Goal: Task Accomplishment & Management: Manage account settings

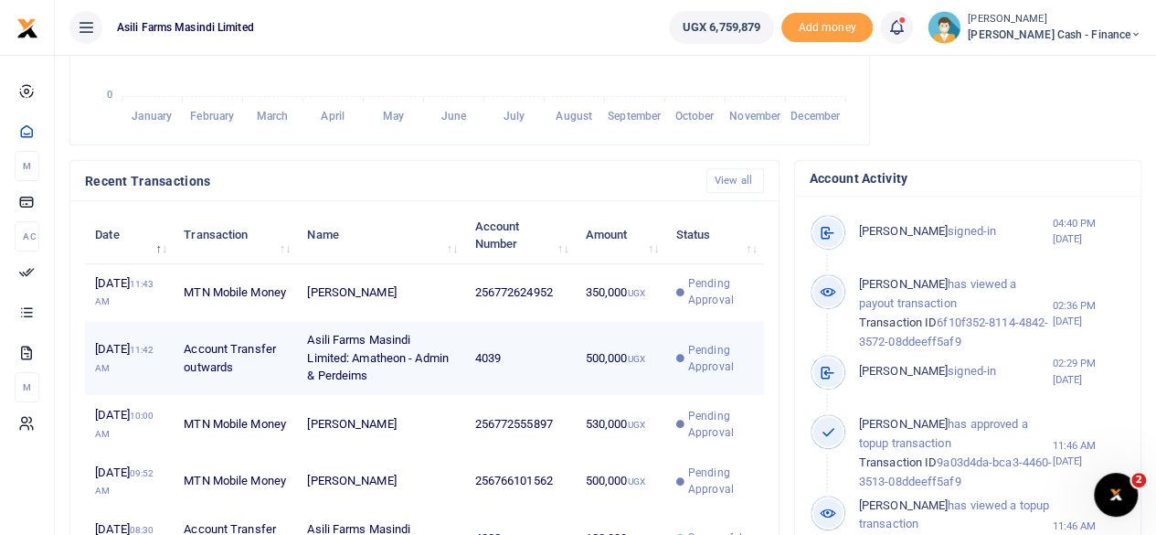
scroll to position [640, 0]
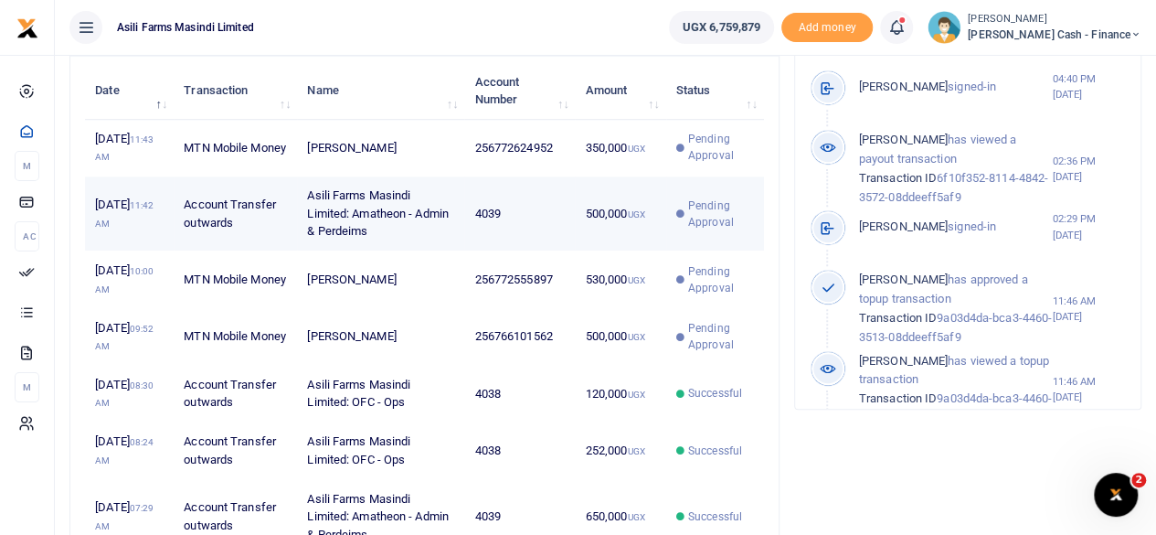
click at [452, 233] on td "Asili Farms Masindi Limited: Amatheon - Admin & Perdeims" at bounding box center [380, 213] width 167 height 75
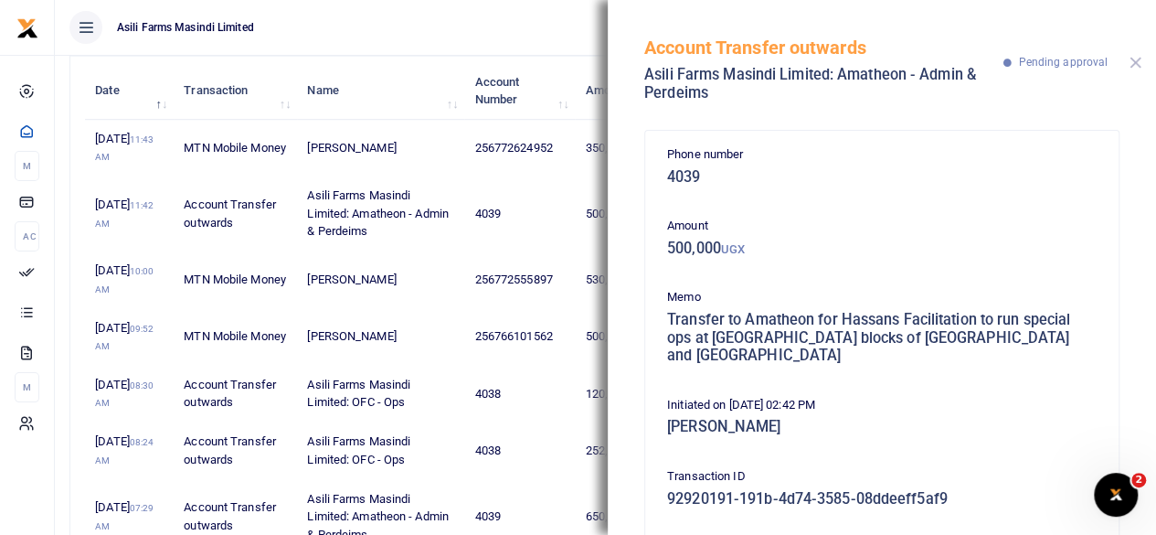
click at [1135, 68] on button "Close" at bounding box center [1136, 63] width 12 height 12
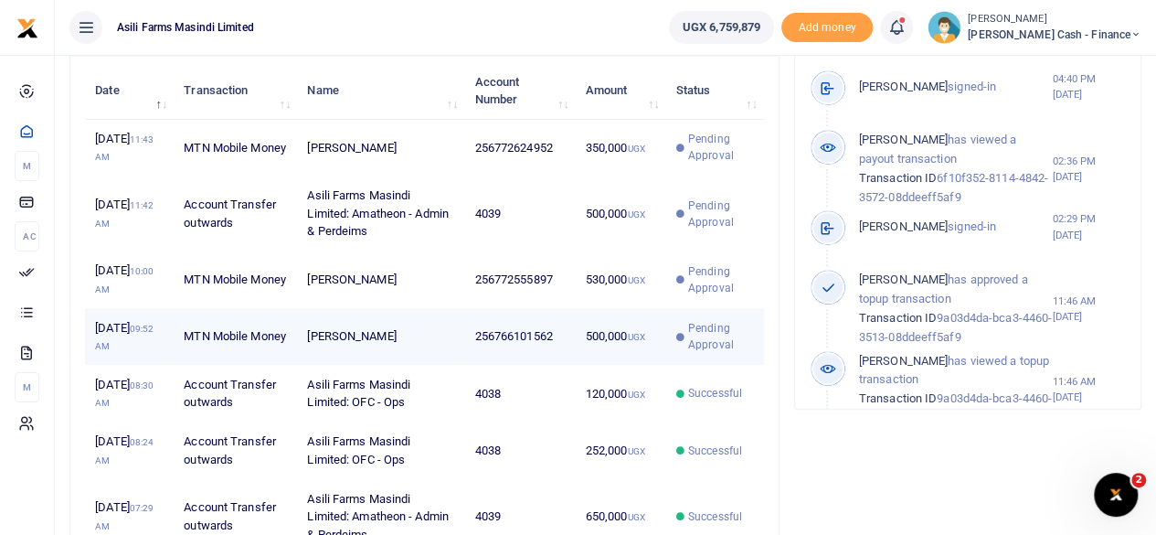
click at [555, 365] on td "256766101562" at bounding box center [519, 336] width 111 height 57
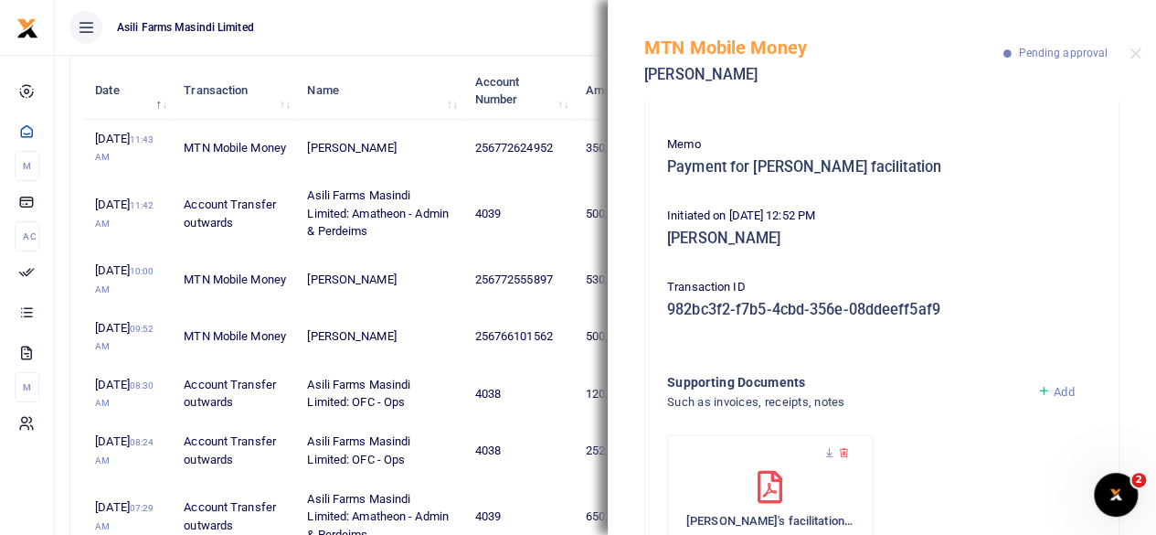
scroll to position [54, 0]
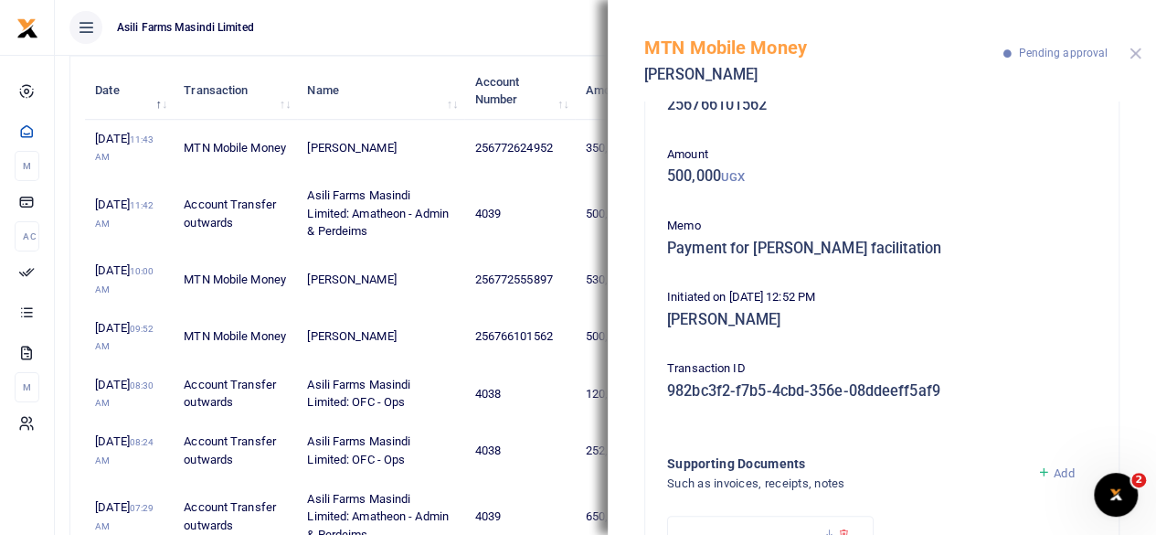
click at [1136, 54] on button "Close" at bounding box center [1136, 54] width 12 height 12
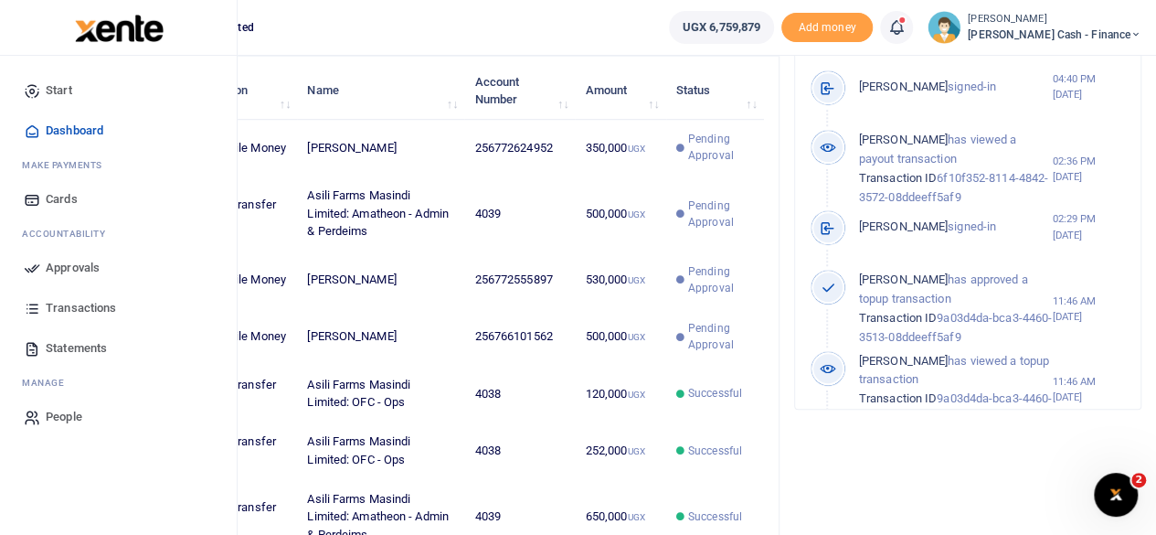
click at [69, 266] on span "Approvals" at bounding box center [73, 268] width 54 height 18
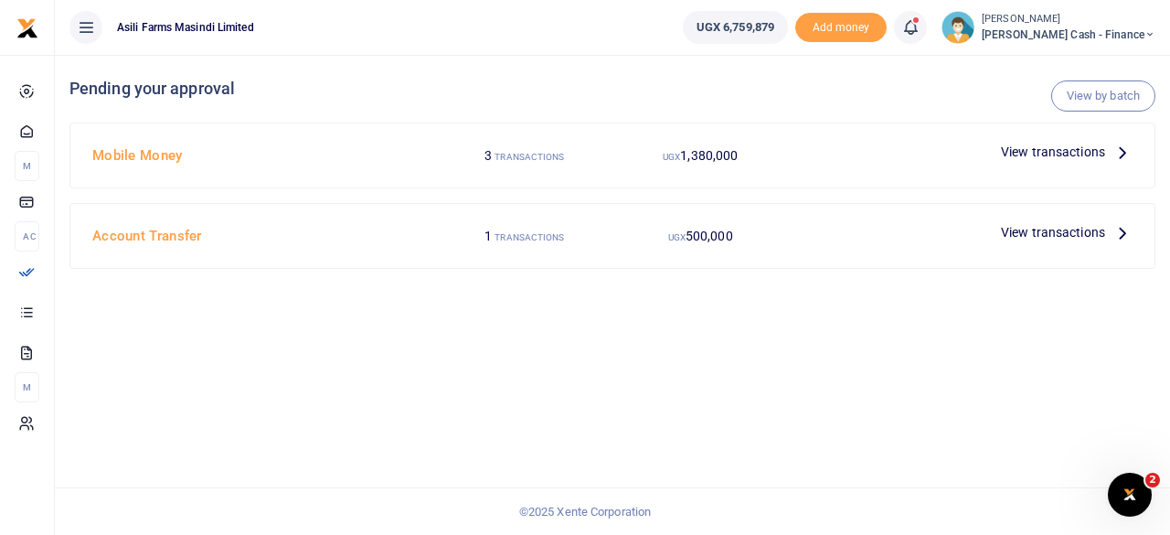
click at [1112, 227] on p "View transactions" at bounding box center [1067, 232] width 132 height 20
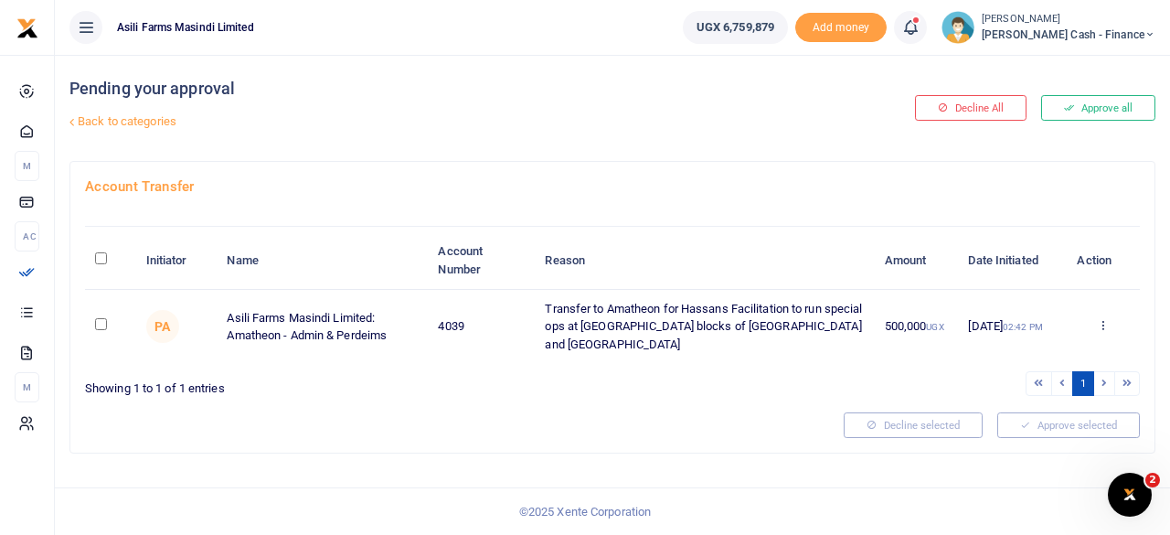
click at [107, 261] on th "\a \a : activate to sort column descending" at bounding box center [110, 260] width 50 height 57
click at [1105, 318] on icon at bounding box center [1103, 324] width 12 height 13
click at [801, 217] on div at bounding box center [612, 219] width 1055 height 16
click at [102, 256] on input "\a \a : activate to sort column descending" at bounding box center [101, 258] width 12 height 12
checkbox input "true"
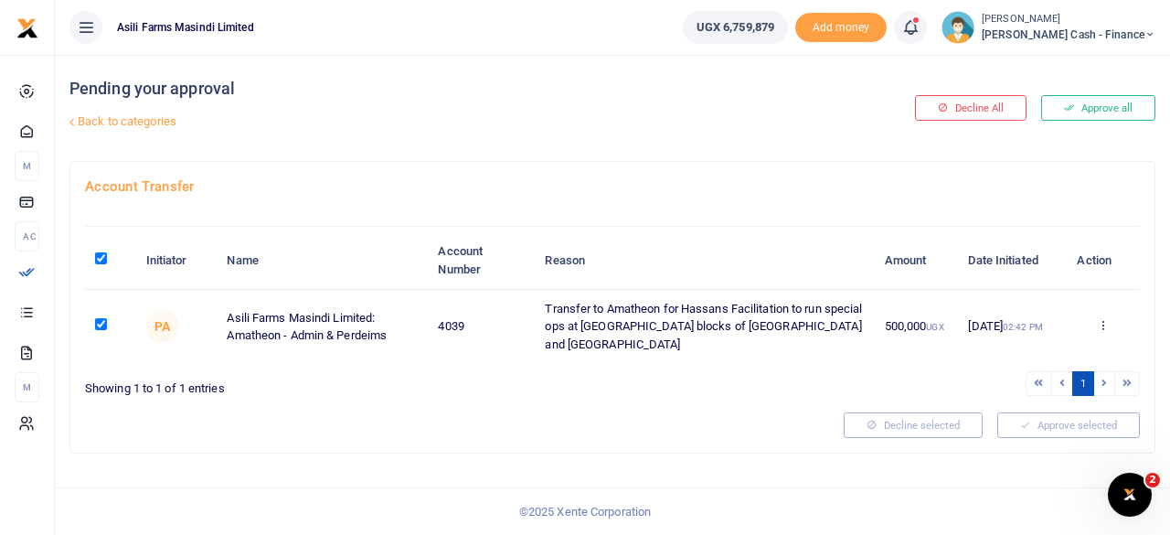
checkbox input "true"
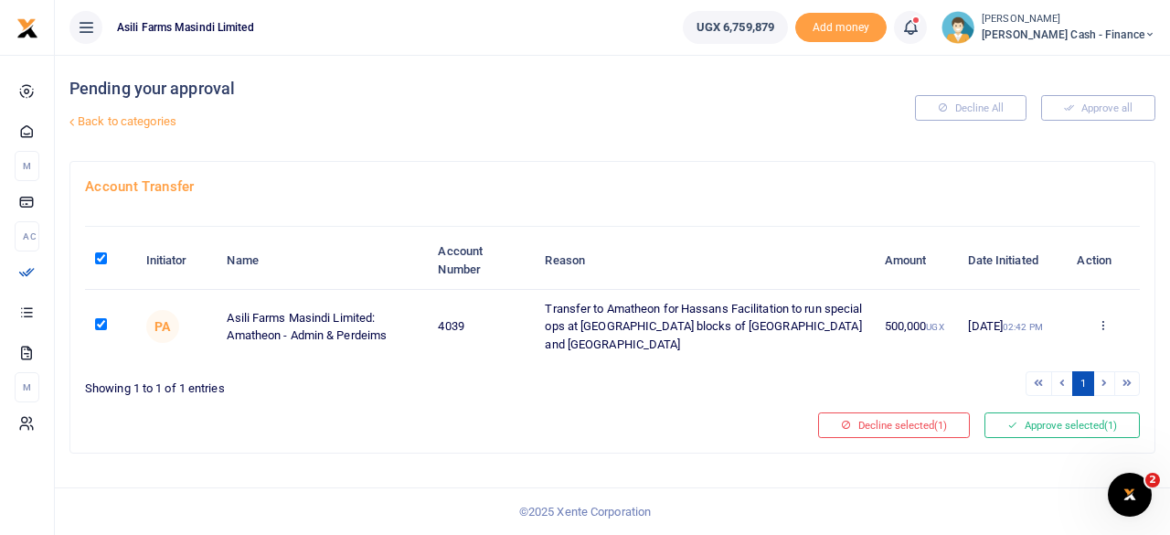
click at [101, 252] on input "\a \a : activate to sort column descending" at bounding box center [101, 258] width 12 height 12
checkbox input "false"
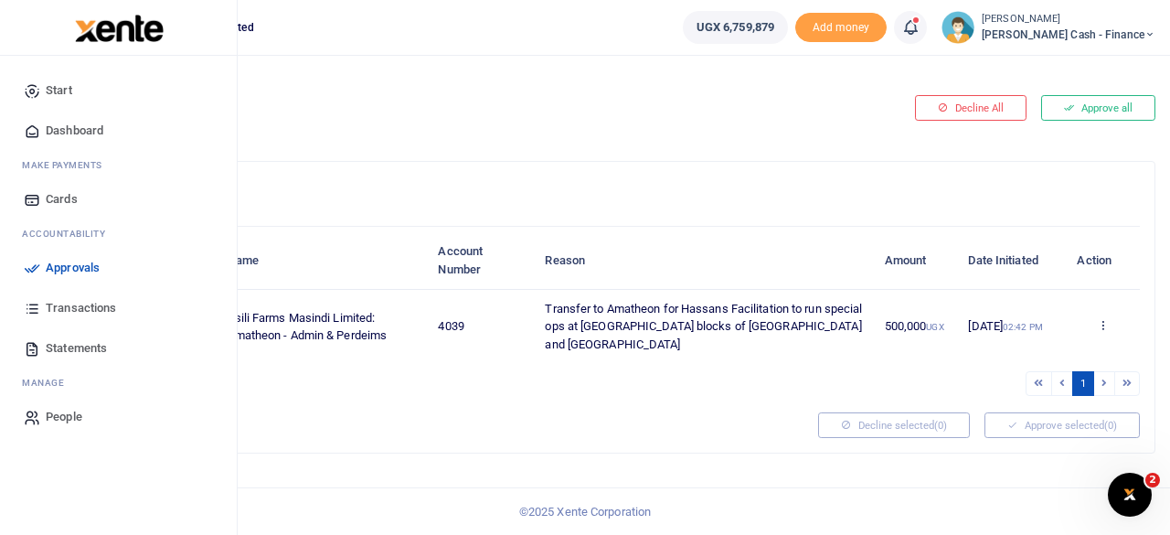
click at [45, 262] on link "Approvals" at bounding box center [119, 268] width 208 height 40
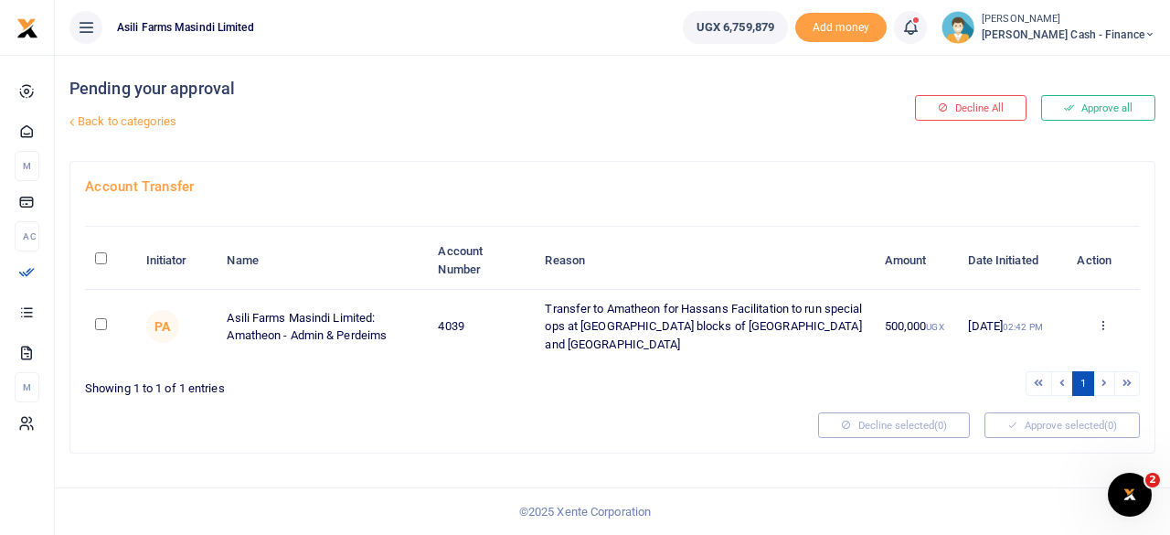
click at [105, 116] on link "Back to categories" at bounding box center [427, 121] width 724 height 31
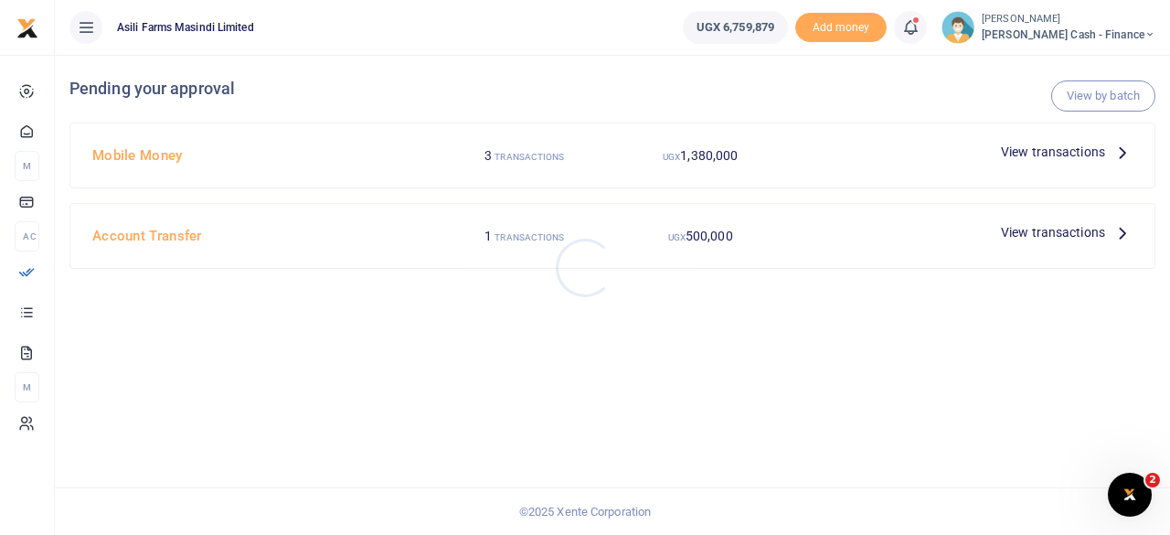
click at [1108, 145] on div at bounding box center [585, 267] width 1170 height 535
click at [1123, 153] on icon at bounding box center [1122, 152] width 20 height 20
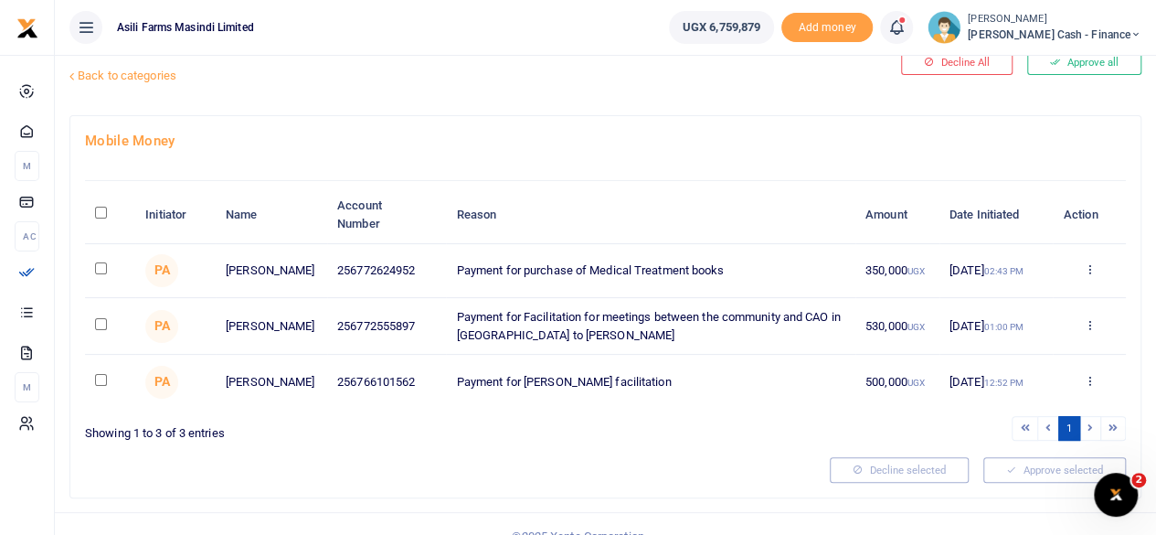
scroll to position [72, 0]
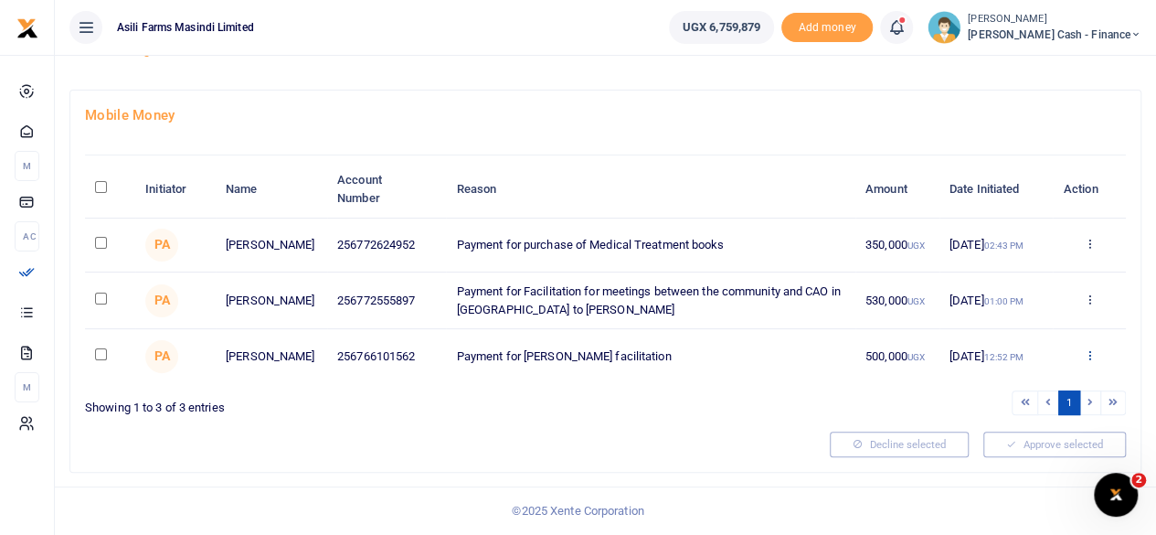
click at [1092, 357] on icon at bounding box center [1089, 354] width 12 height 13
click at [1009, 423] on link "Decline" at bounding box center [1022, 430] width 144 height 26
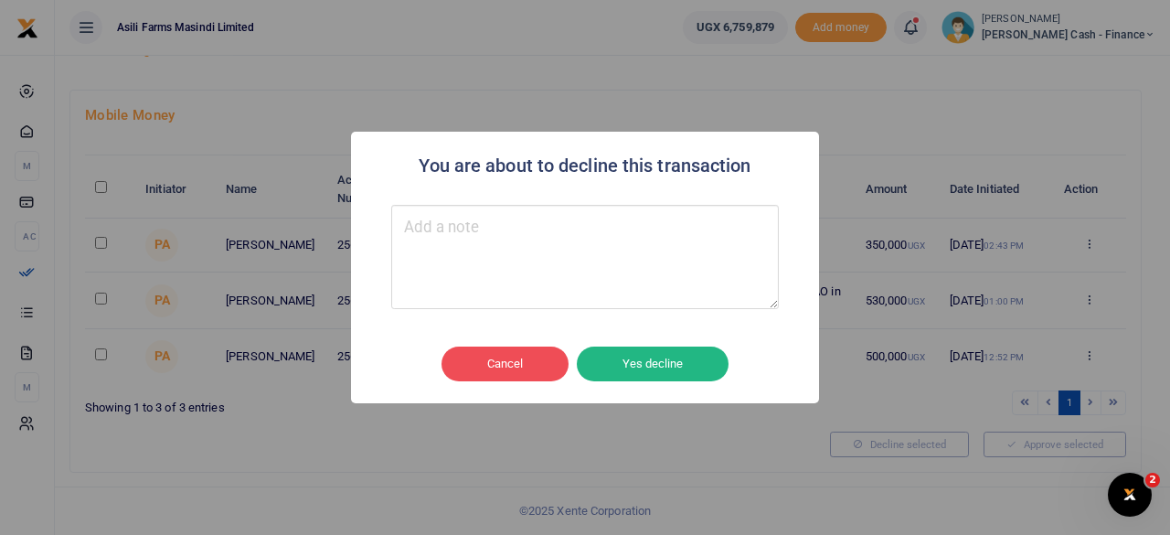
click at [548, 270] on textarea "Type your message here" at bounding box center [585, 257] width 388 height 104
type textarea "Put on hold"
click at [686, 368] on button "Yes decline" at bounding box center [653, 363] width 152 height 35
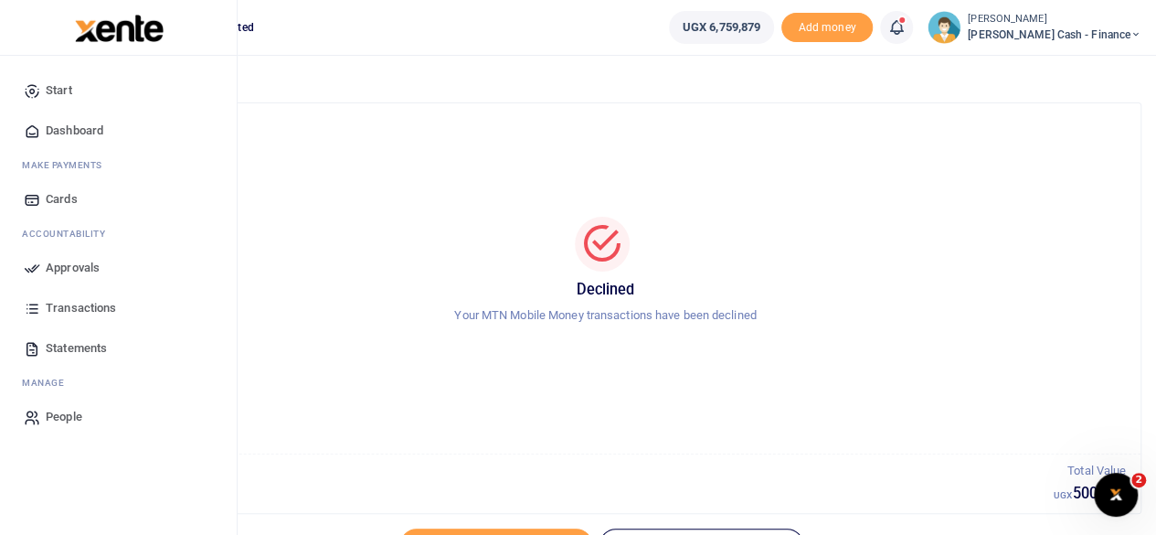
click at [71, 272] on span "Approvals" at bounding box center [73, 268] width 54 height 18
click at [69, 261] on span "Approvals" at bounding box center [73, 268] width 54 height 18
click at [85, 264] on span "Approvals" at bounding box center [73, 268] width 54 height 18
click at [67, 269] on span "Approvals" at bounding box center [73, 268] width 54 height 18
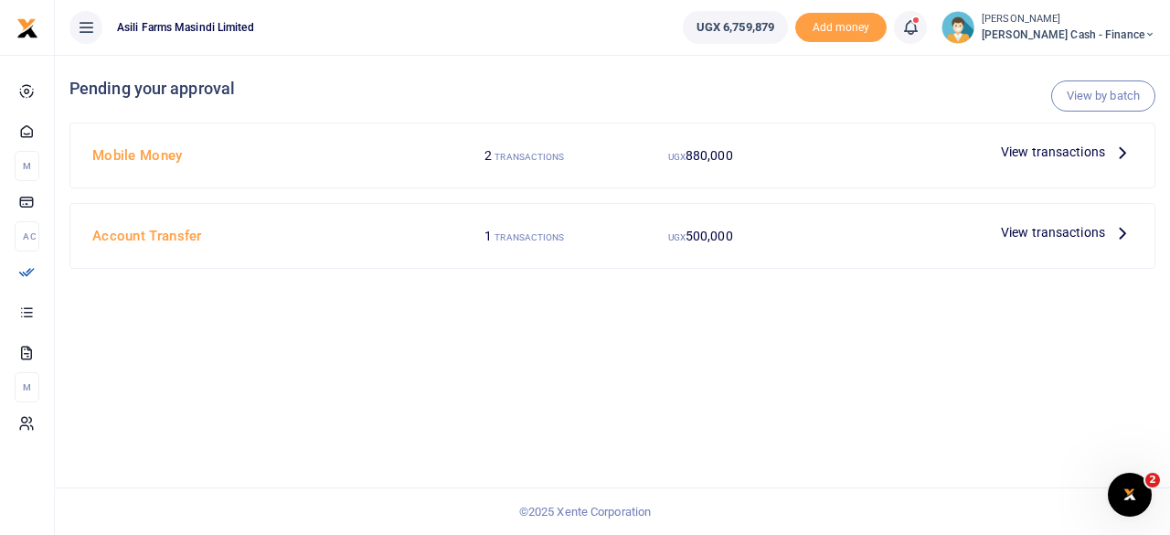
click at [1126, 229] on icon at bounding box center [1122, 232] width 20 height 20
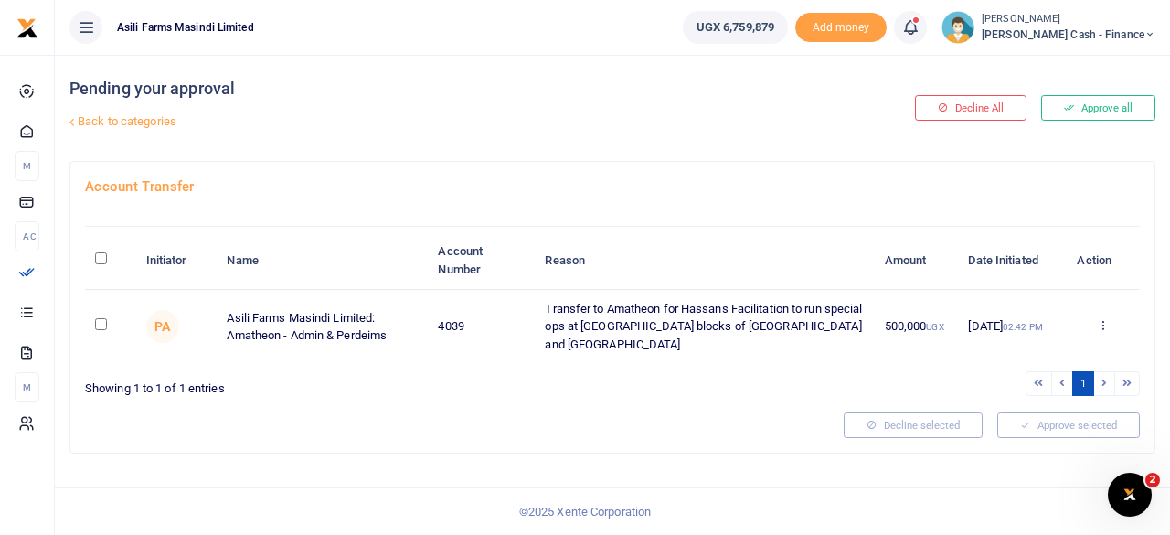
click at [99, 252] on input "\a \a : activate to sort column descending" at bounding box center [101, 258] width 12 height 12
checkbox input "true"
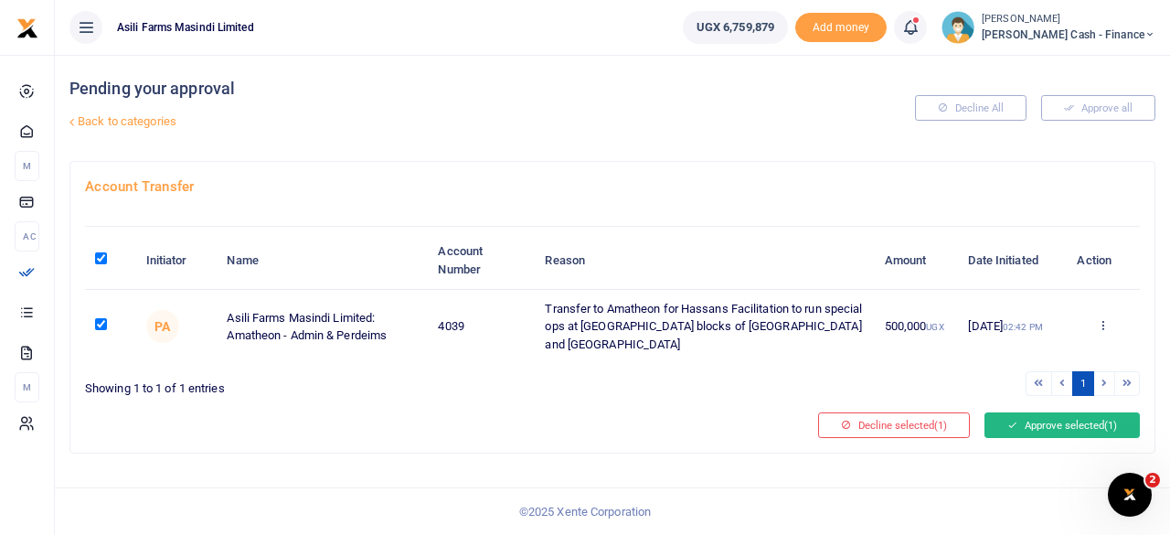
click at [1057, 412] on button "Approve selected (1)" at bounding box center [1062, 425] width 155 height 26
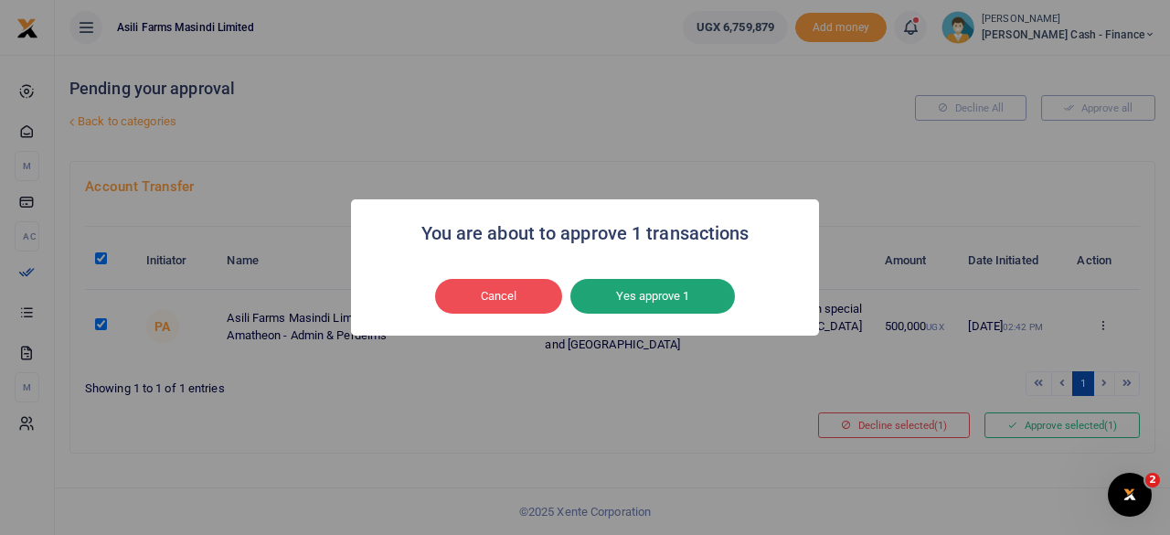
click at [675, 290] on button "Yes approve 1" at bounding box center [652, 296] width 165 height 35
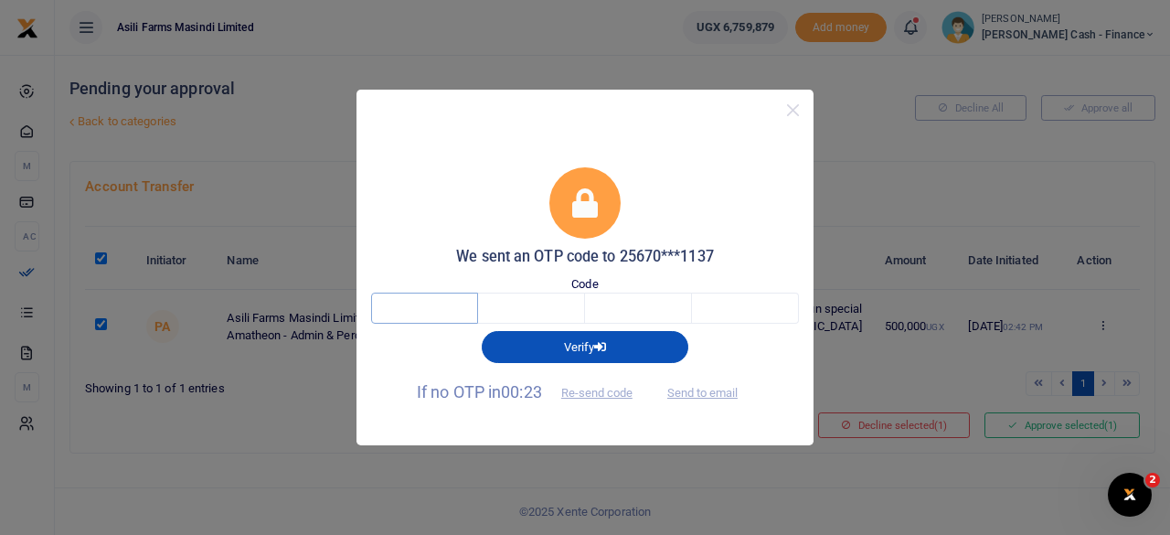
click at [427, 308] on input "text" at bounding box center [424, 308] width 107 height 31
type input "4"
type input "5"
type input "9"
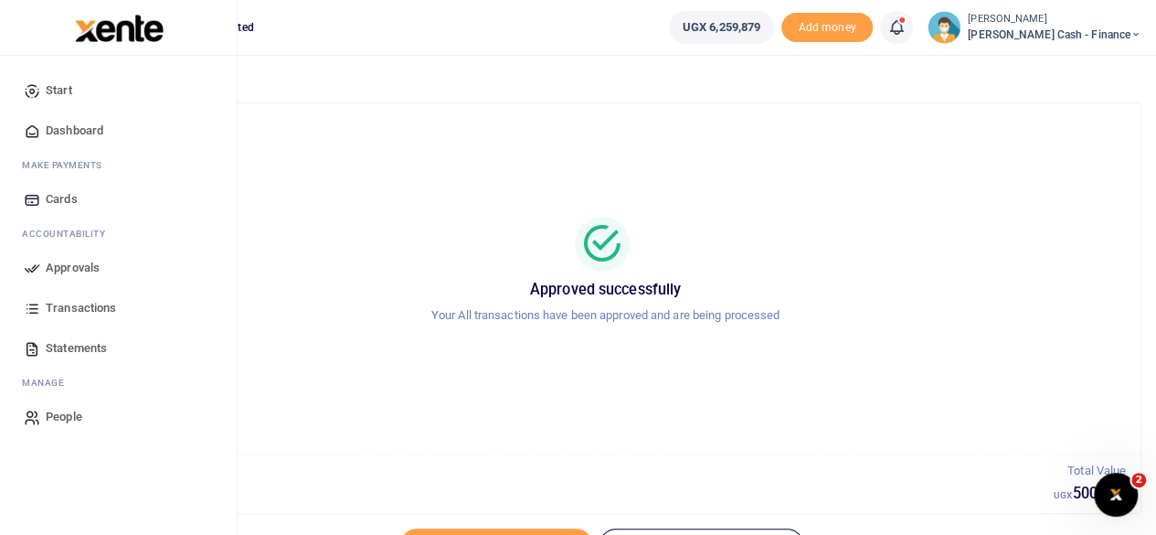
click at [85, 264] on span "Approvals" at bounding box center [73, 268] width 54 height 18
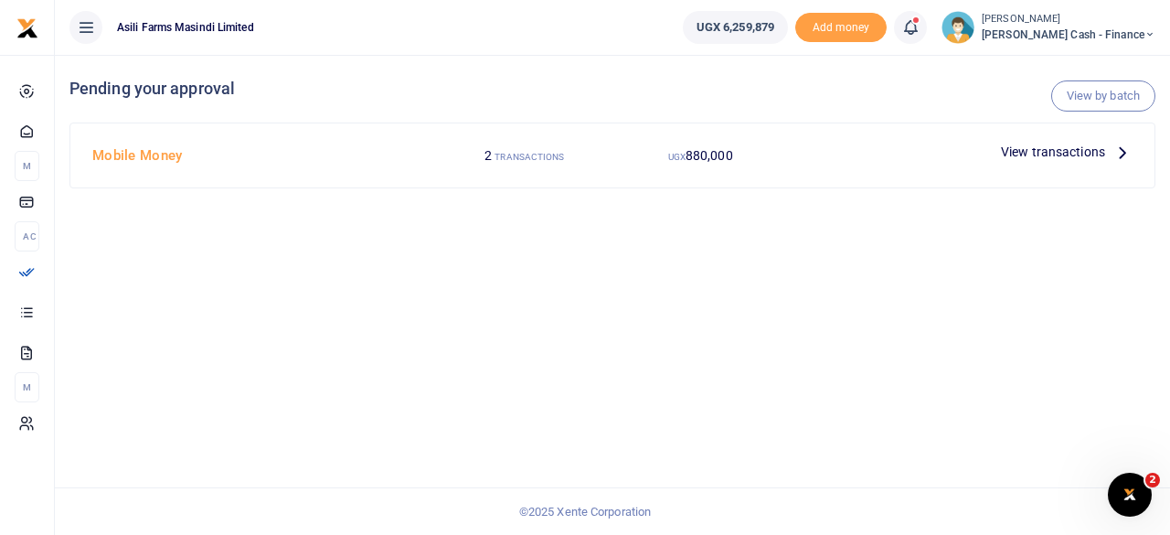
click at [1111, 142] on p "View transactions" at bounding box center [1067, 152] width 132 height 20
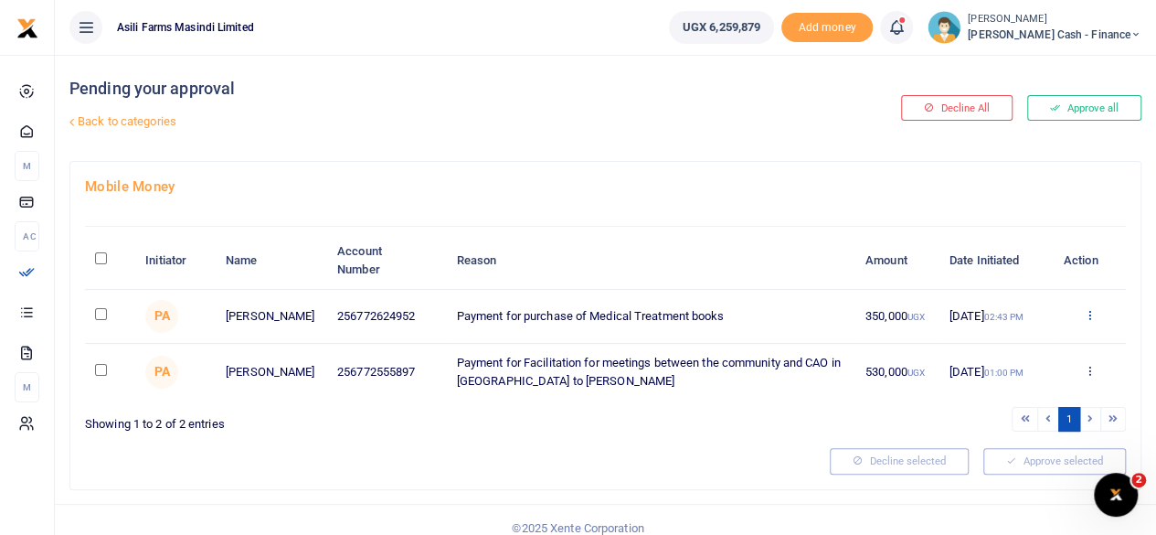
click at [1093, 318] on icon at bounding box center [1089, 314] width 12 height 13
click at [787, 244] on th "Reason" at bounding box center [650, 260] width 409 height 57
click at [1088, 318] on icon at bounding box center [1089, 314] width 12 height 13
click at [1006, 431] on link "Details" at bounding box center [1022, 428] width 144 height 26
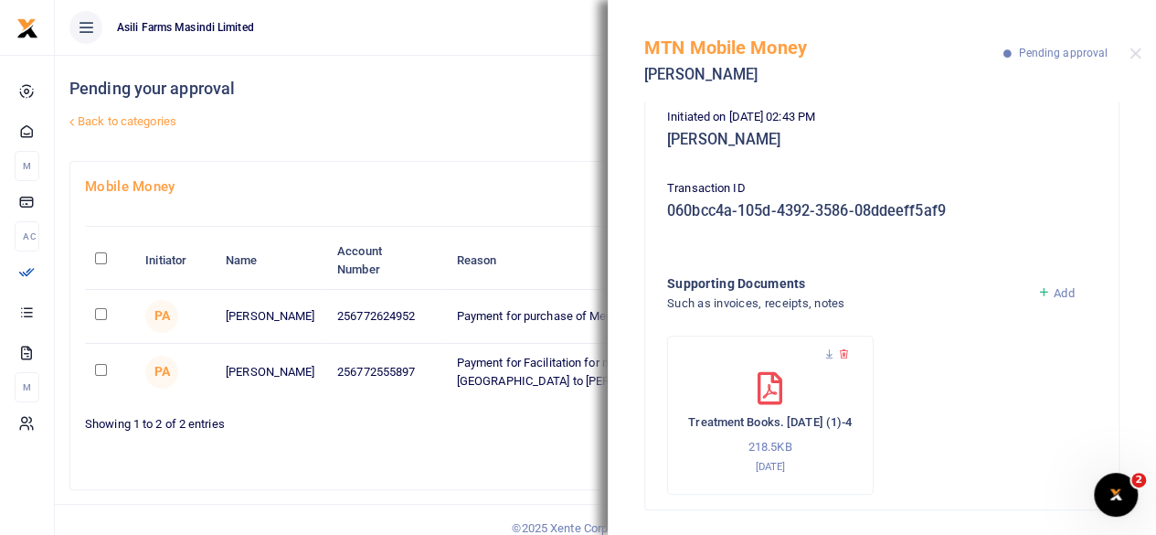
scroll to position [237, 0]
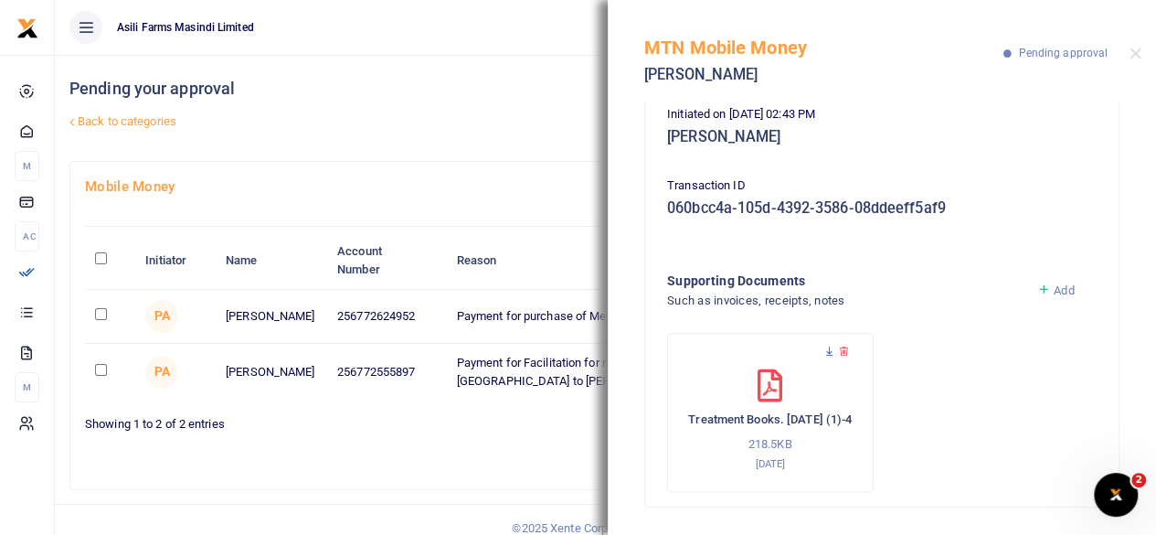
click at [828, 348] on icon at bounding box center [830, 352] width 12 height 12
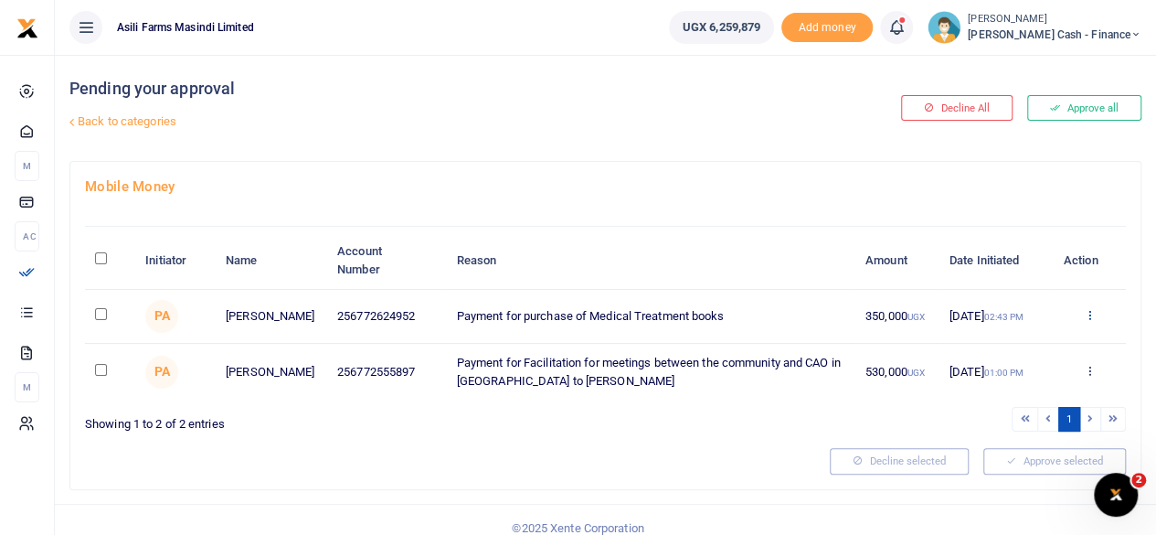
click at [1093, 322] on link at bounding box center [1089, 316] width 12 height 14
click at [1018, 390] on link "Decline" at bounding box center [1022, 388] width 144 height 26
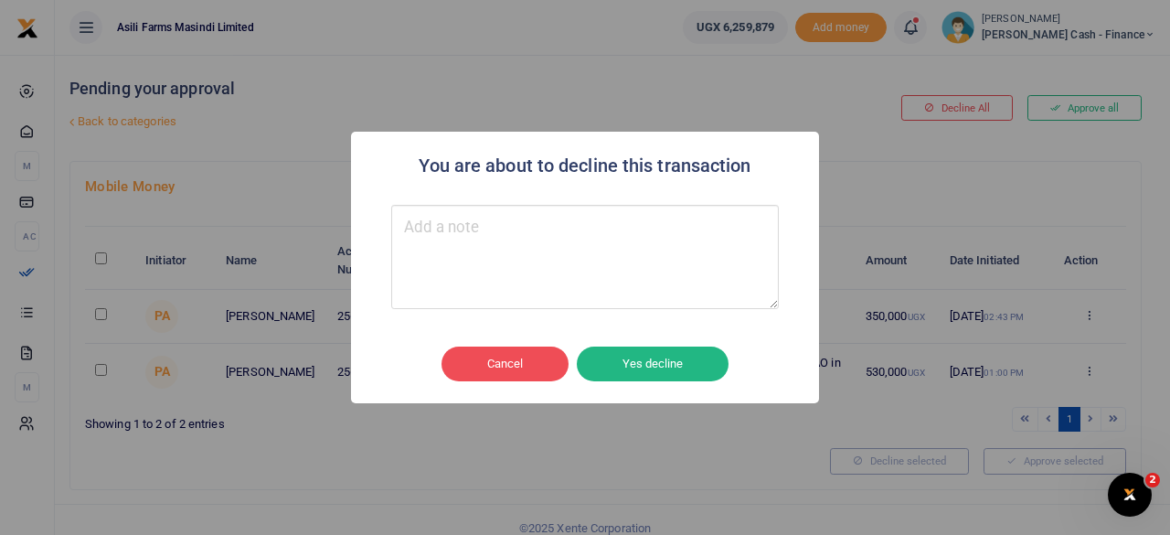
click at [498, 257] on textarea "Type your message here" at bounding box center [585, 257] width 388 height 104
type textarea "Kindly pay for 15books for now"
click at [676, 367] on button "Yes decline" at bounding box center [653, 363] width 152 height 35
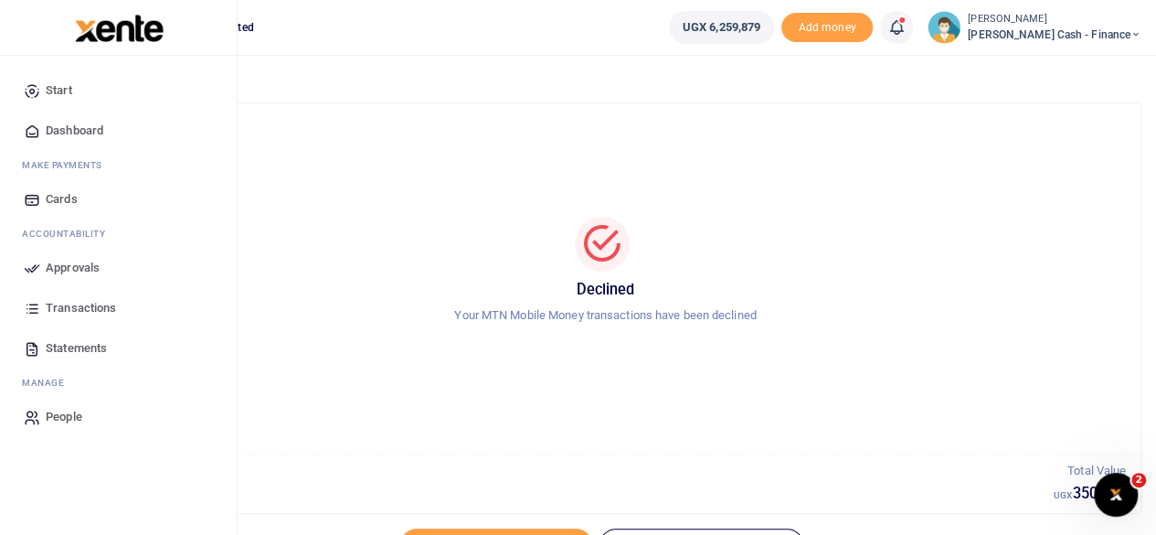
click at [80, 264] on span "Approvals" at bounding box center [73, 268] width 54 height 18
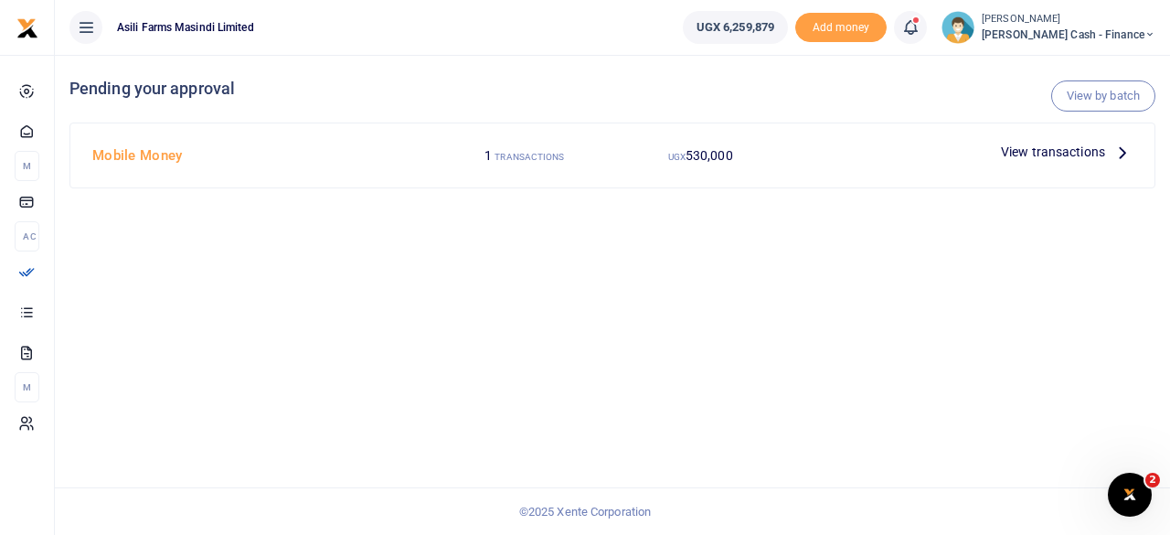
click at [1107, 154] on p "View transactions" at bounding box center [1067, 152] width 132 height 20
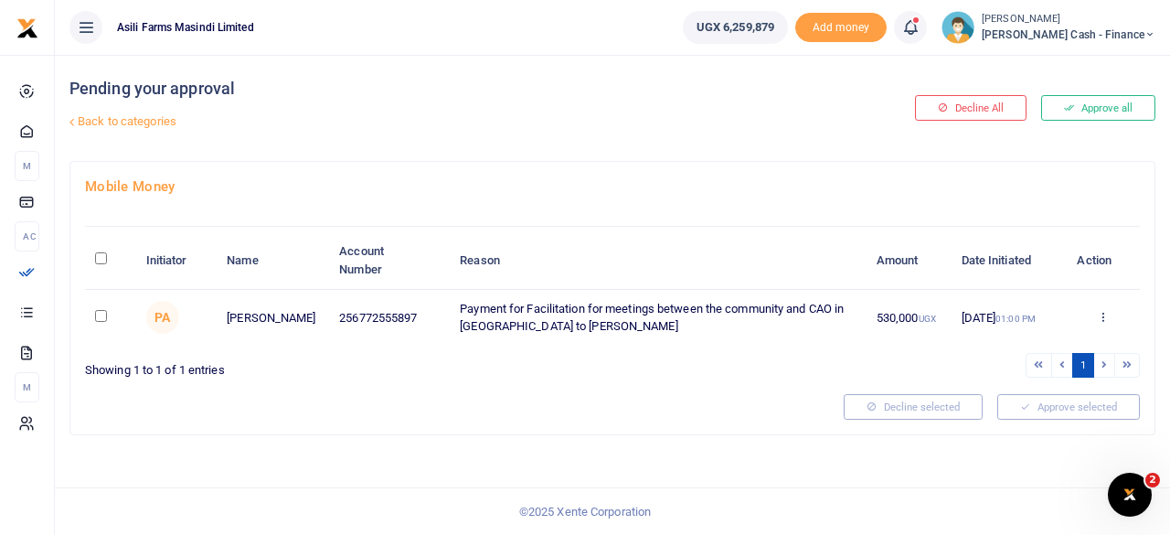
click at [98, 259] on input "\a \a : activate to sort column descending" at bounding box center [101, 258] width 12 height 12
checkbox input "true"
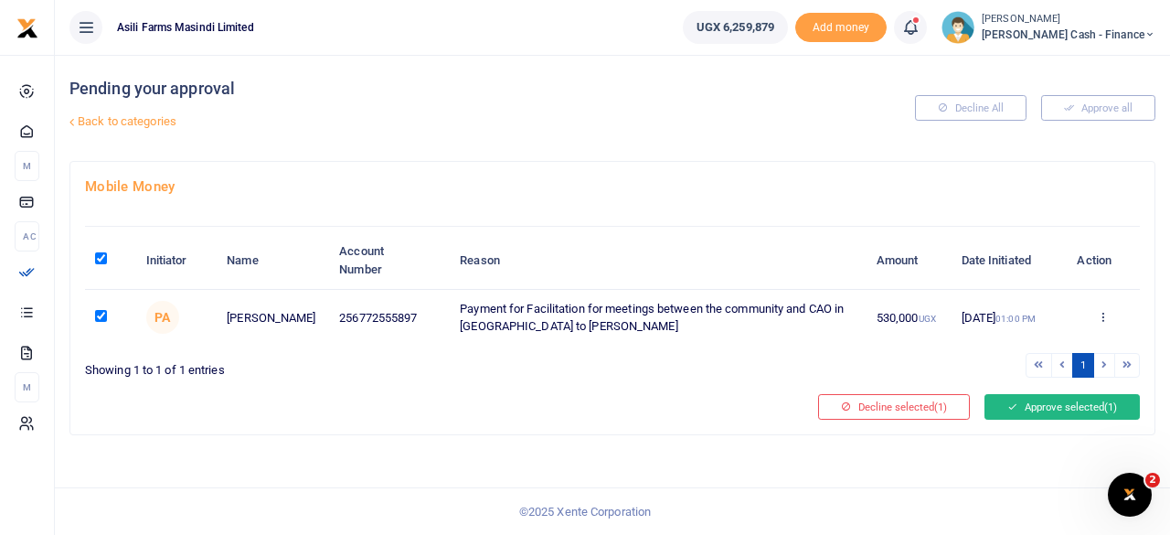
click at [1035, 398] on button "Approve selected (1)" at bounding box center [1062, 407] width 155 height 26
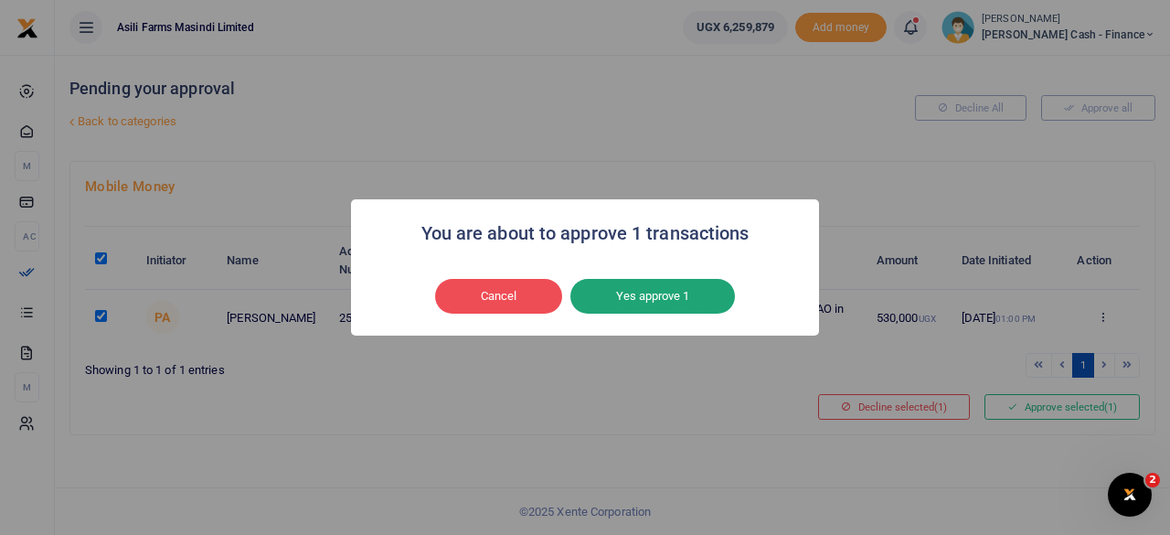
click at [666, 288] on button "Yes approve 1" at bounding box center [652, 296] width 165 height 35
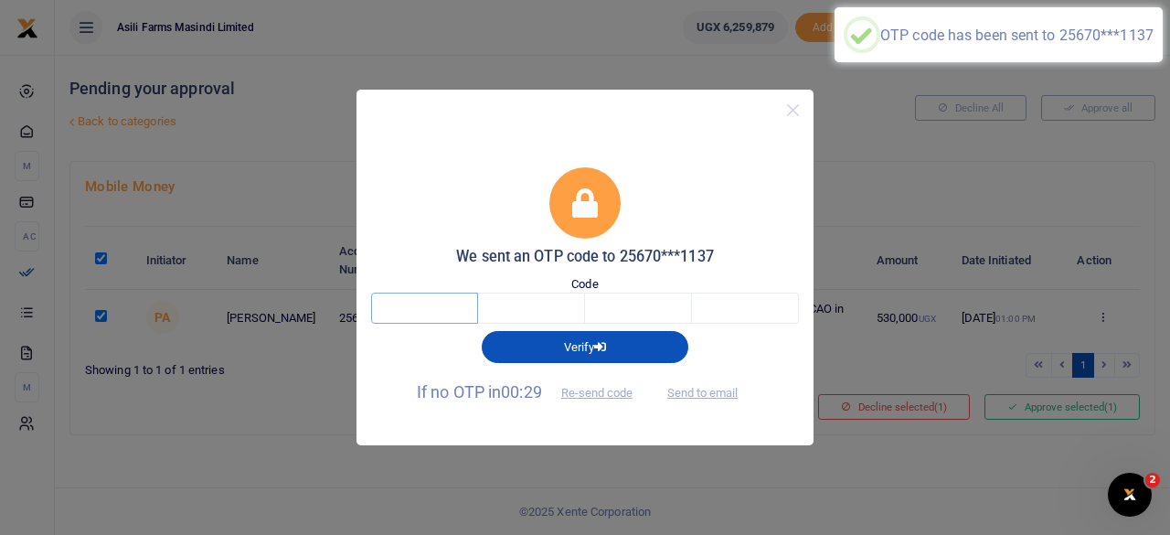
click at [419, 312] on input "text" at bounding box center [424, 308] width 107 height 31
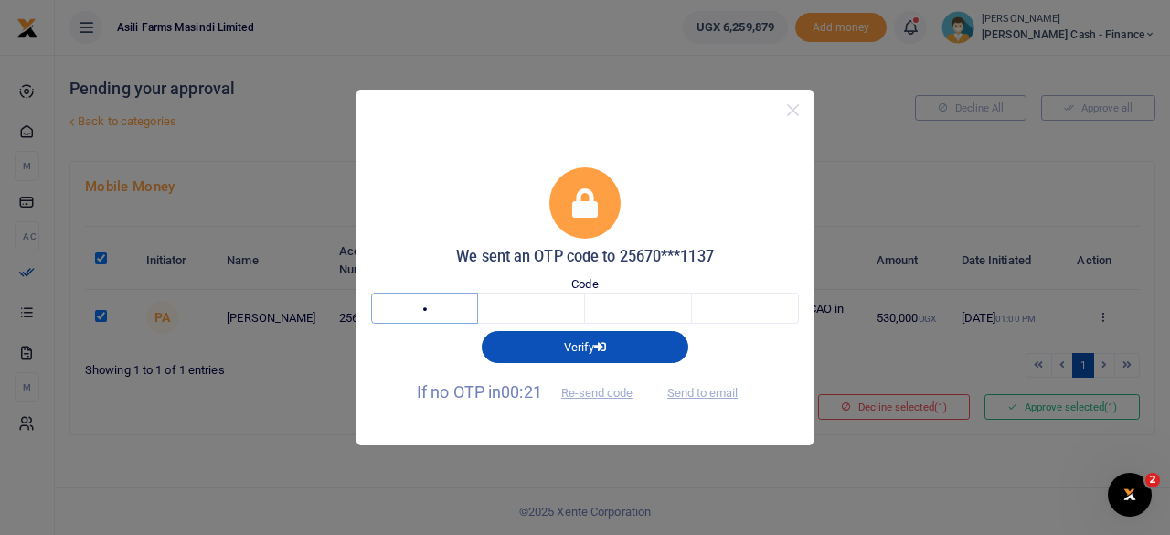
type input "4"
type input "0"
type input "9"
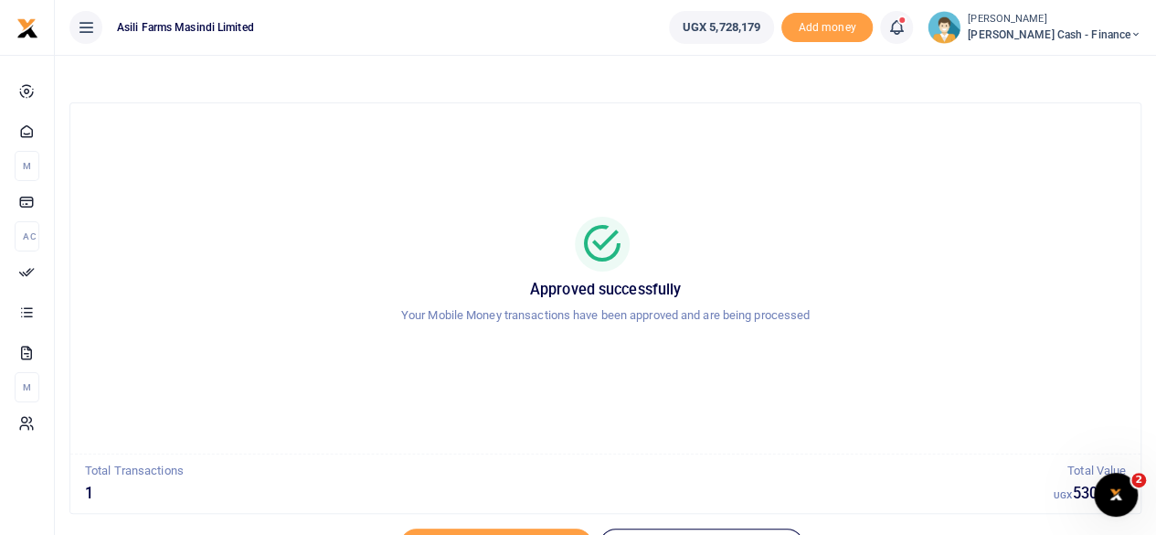
click at [1117, 35] on span "[PERSON_NAME] Cash - Finance" at bounding box center [1055, 35] width 174 height 16
click at [1060, 169] on link "Logout" at bounding box center [1011, 167] width 144 height 26
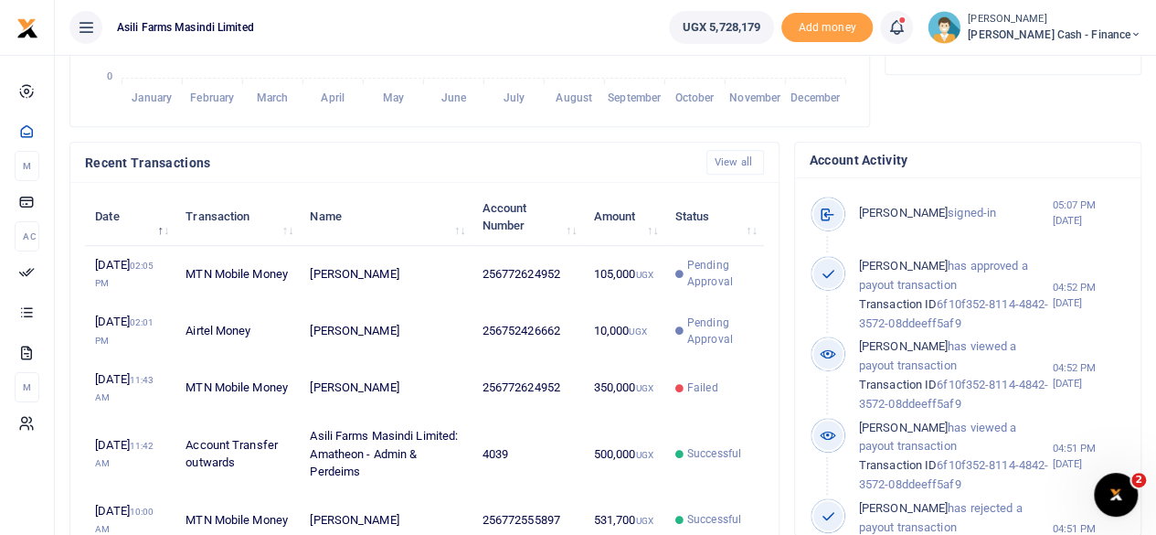
scroll to position [548, 0]
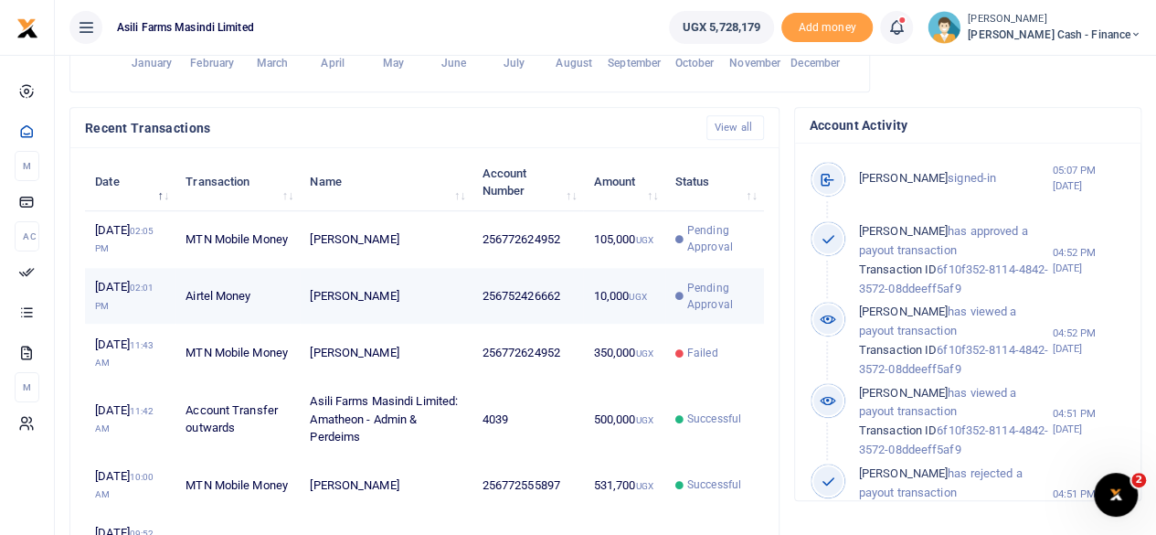
click at [497, 309] on td "256752426662" at bounding box center [528, 296] width 112 height 57
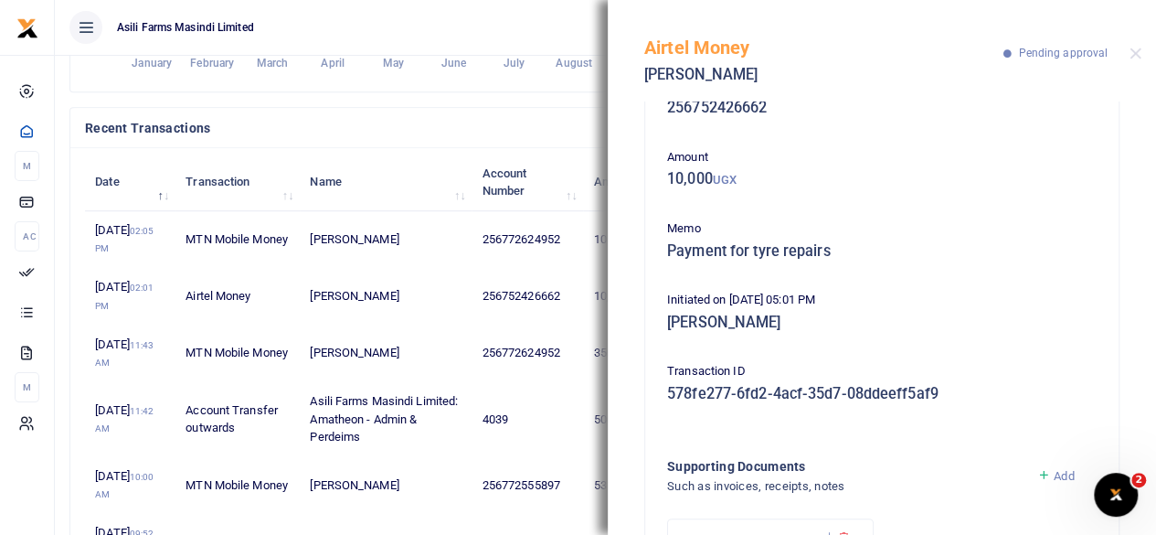
scroll to position [237, 0]
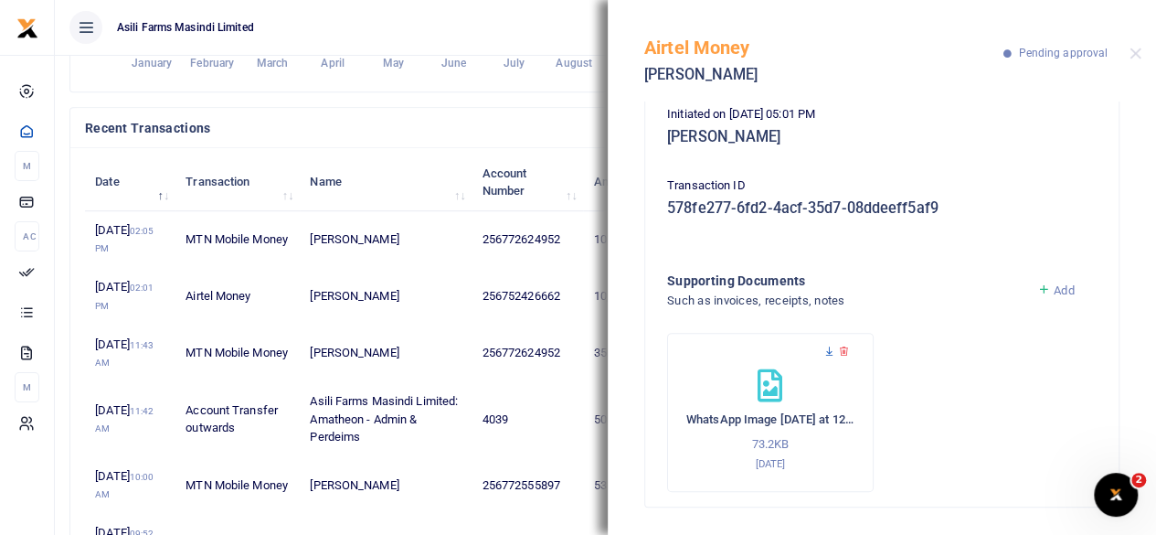
click at [825, 348] on icon at bounding box center [830, 352] width 12 height 12
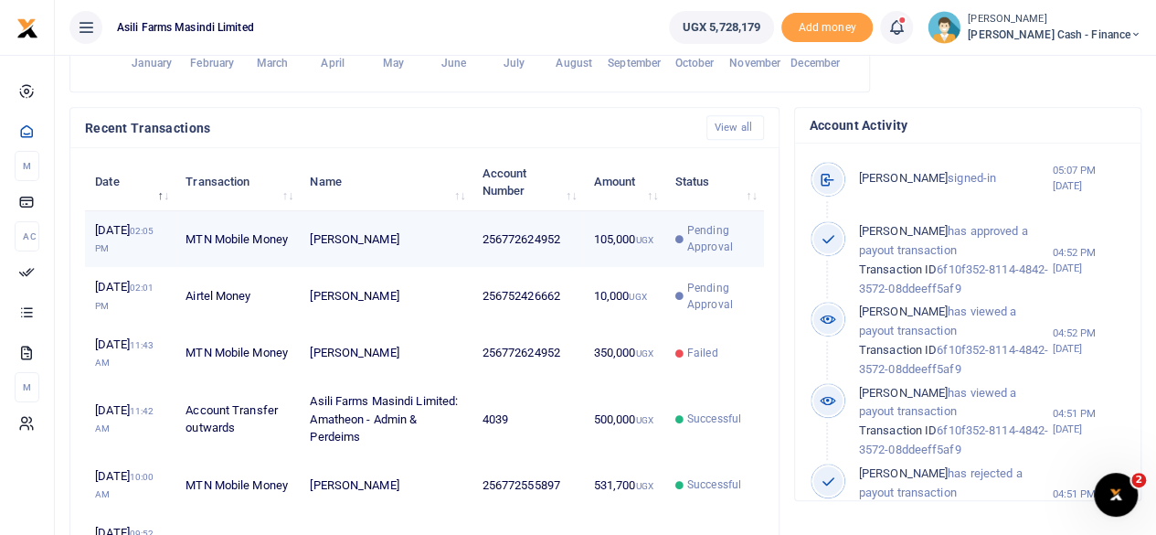
click at [642, 245] on small "UGX" at bounding box center [643, 240] width 17 height 10
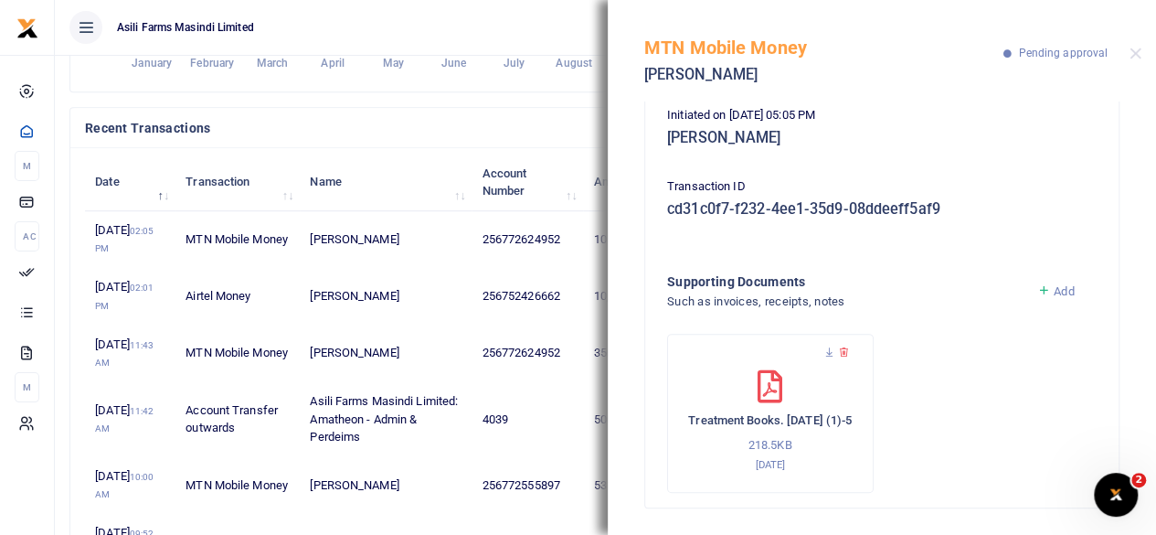
scroll to position [237, 0]
click at [828, 348] on icon at bounding box center [830, 352] width 12 height 12
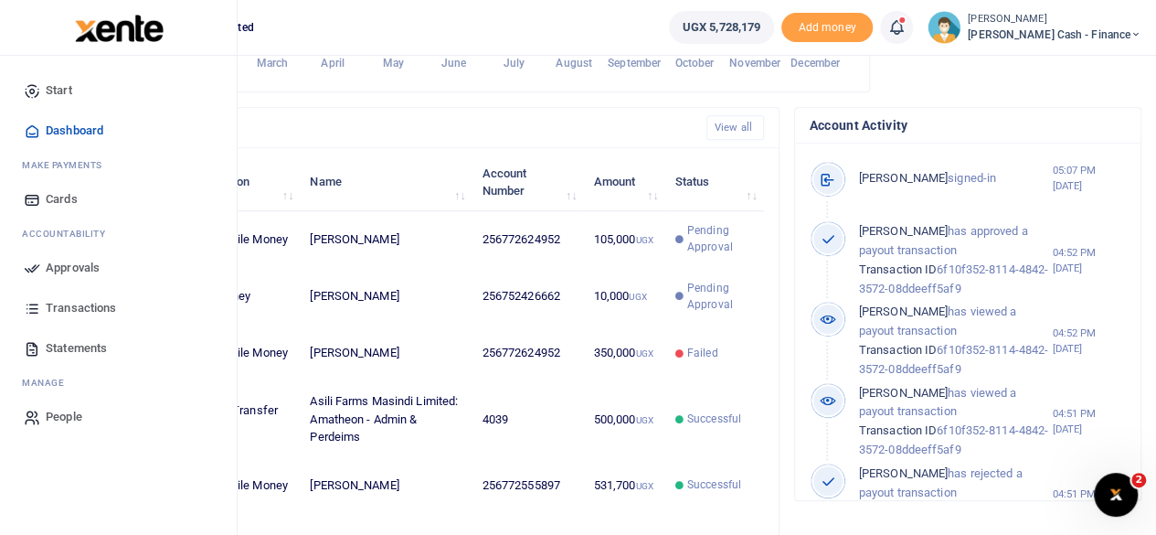
click at [49, 271] on span "Approvals" at bounding box center [73, 268] width 54 height 18
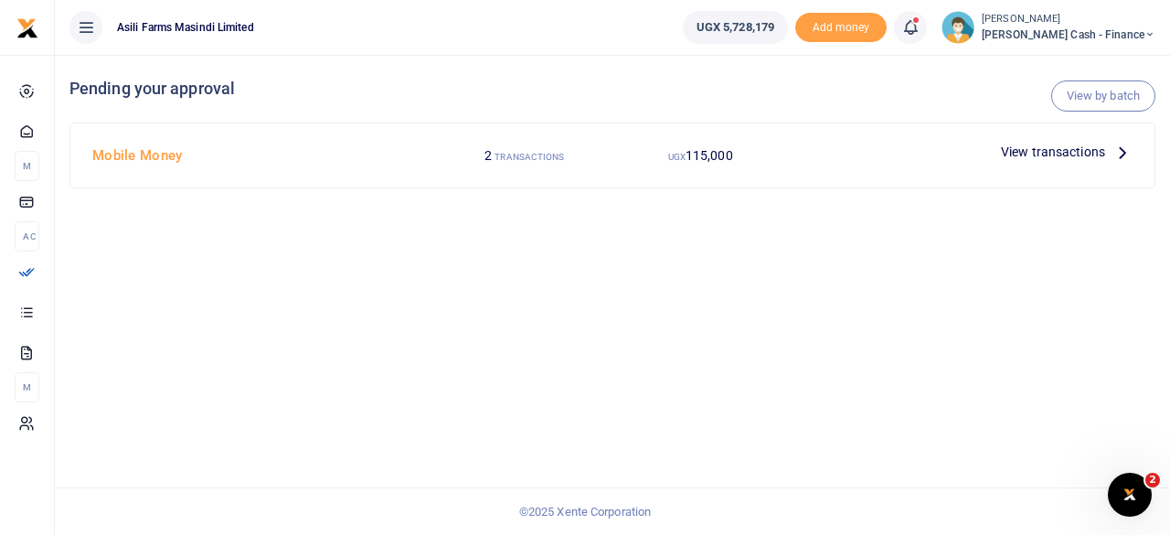
click at [1091, 151] on span "View transactions" at bounding box center [1053, 152] width 104 height 20
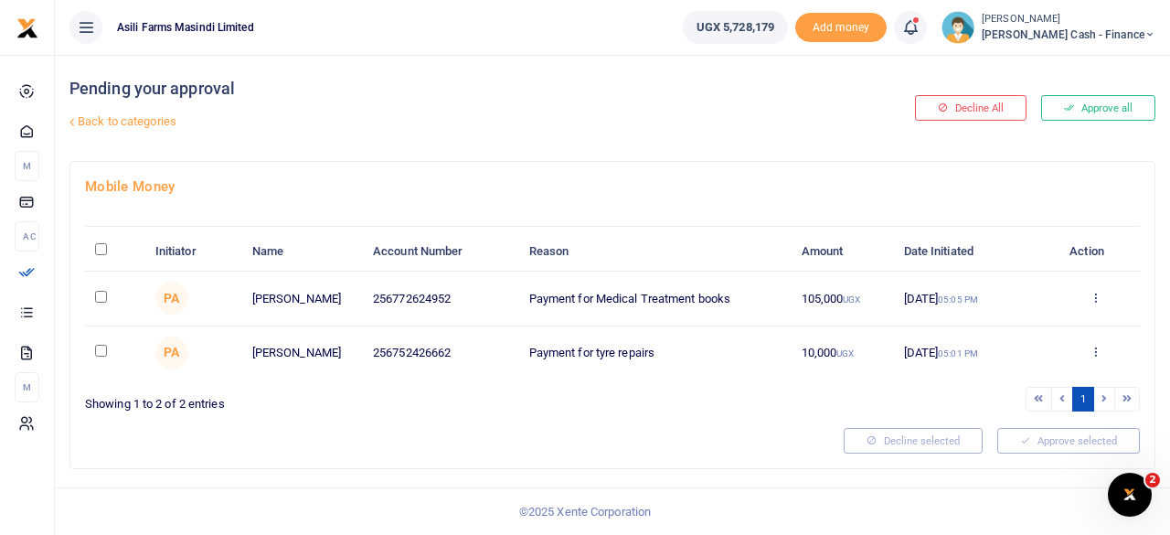
click at [105, 298] on input "checkbox" at bounding box center [101, 297] width 12 height 12
checkbox input "true"
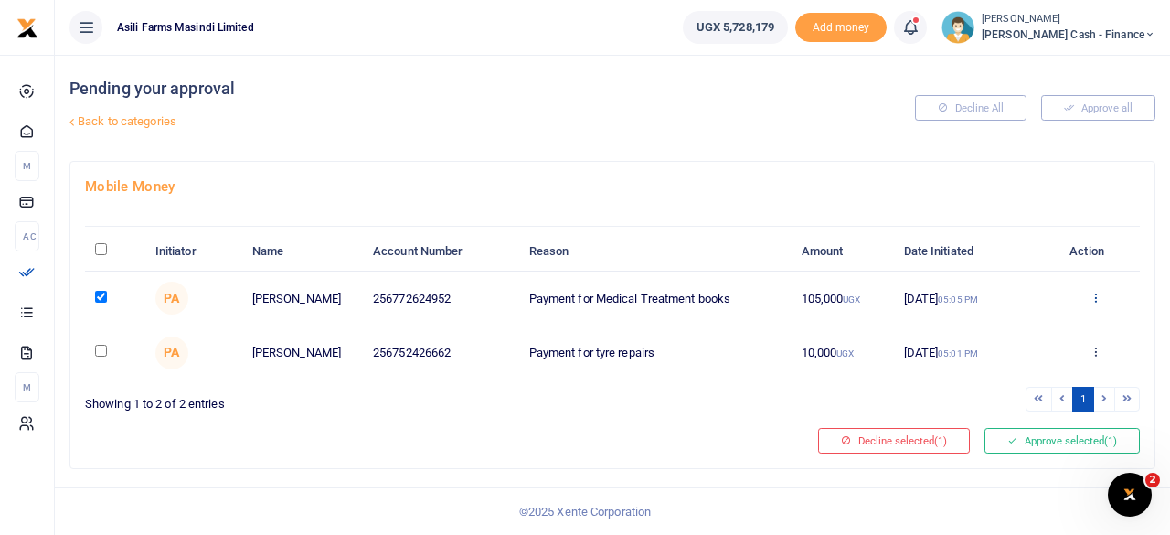
click at [1099, 298] on icon at bounding box center [1096, 297] width 12 height 13
click at [1023, 321] on link "Approve" at bounding box center [1029, 327] width 144 height 26
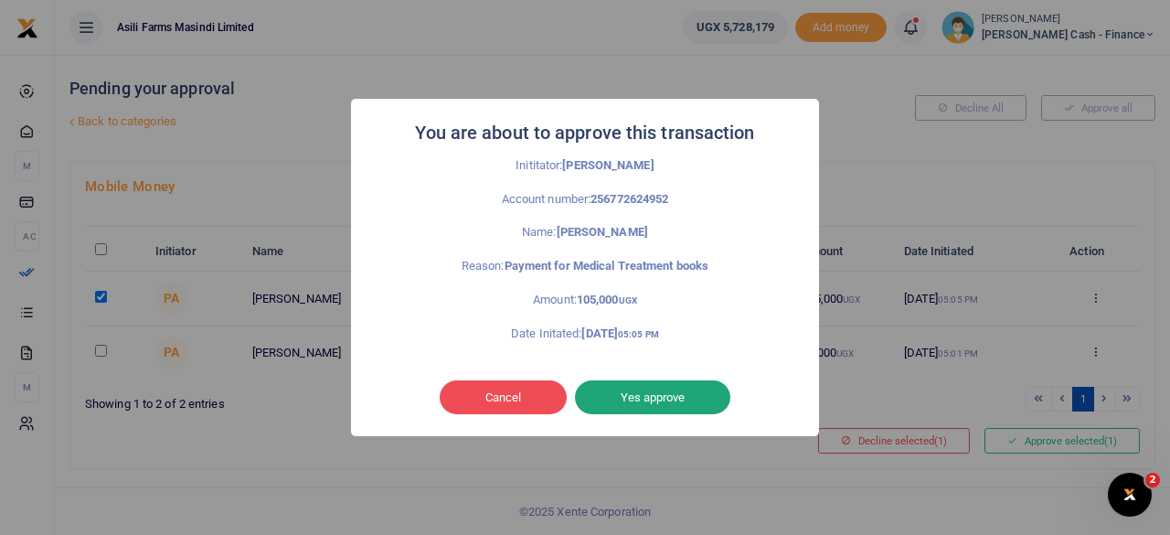
click at [642, 385] on button "Yes approve" at bounding box center [652, 397] width 155 height 35
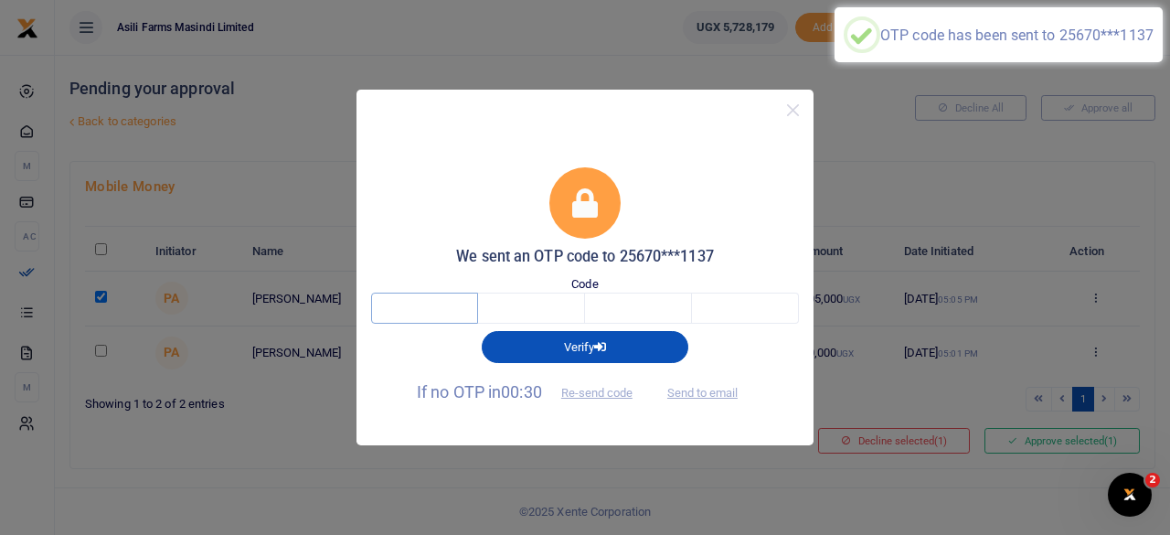
click at [453, 295] on input "text" at bounding box center [424, 308] width 107 height 31
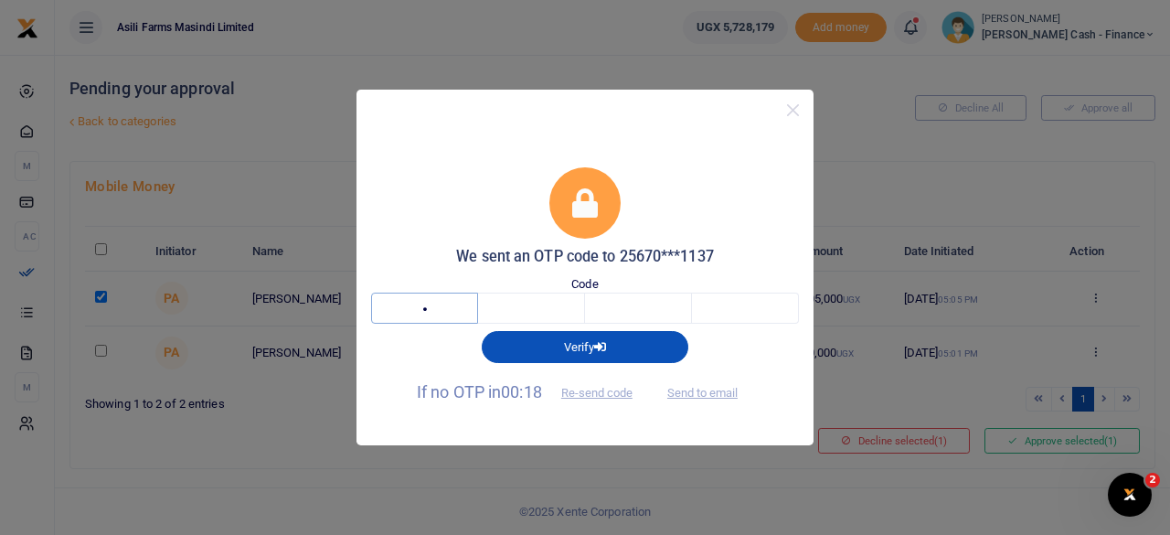
type input "6"
type input "5"
type input "1"
type input "9"
